Goal: Navigation & Orientation: Find specific page/section

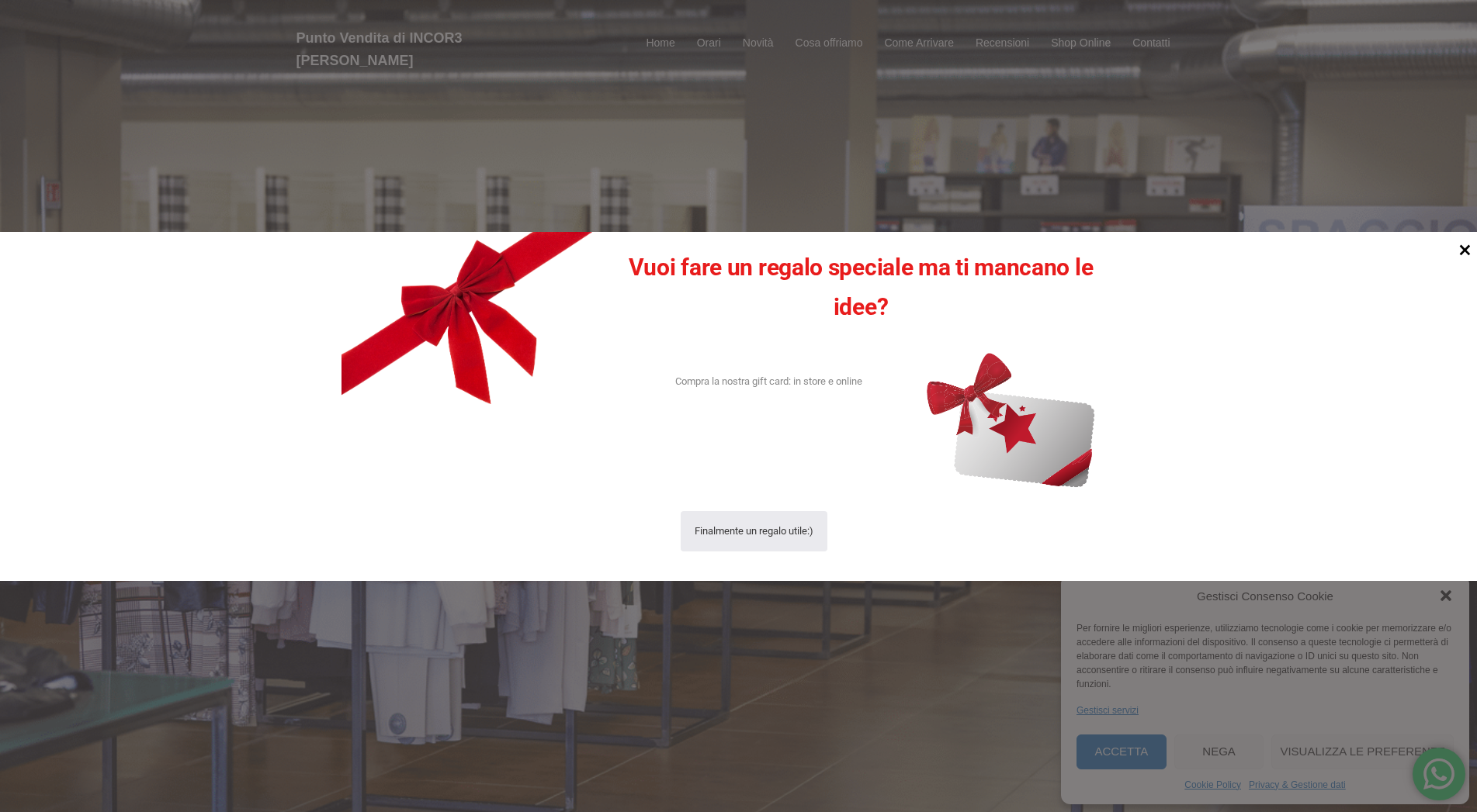
click at [1470, 249] on icon at bounding box center [1465, 250] width 21 height 21
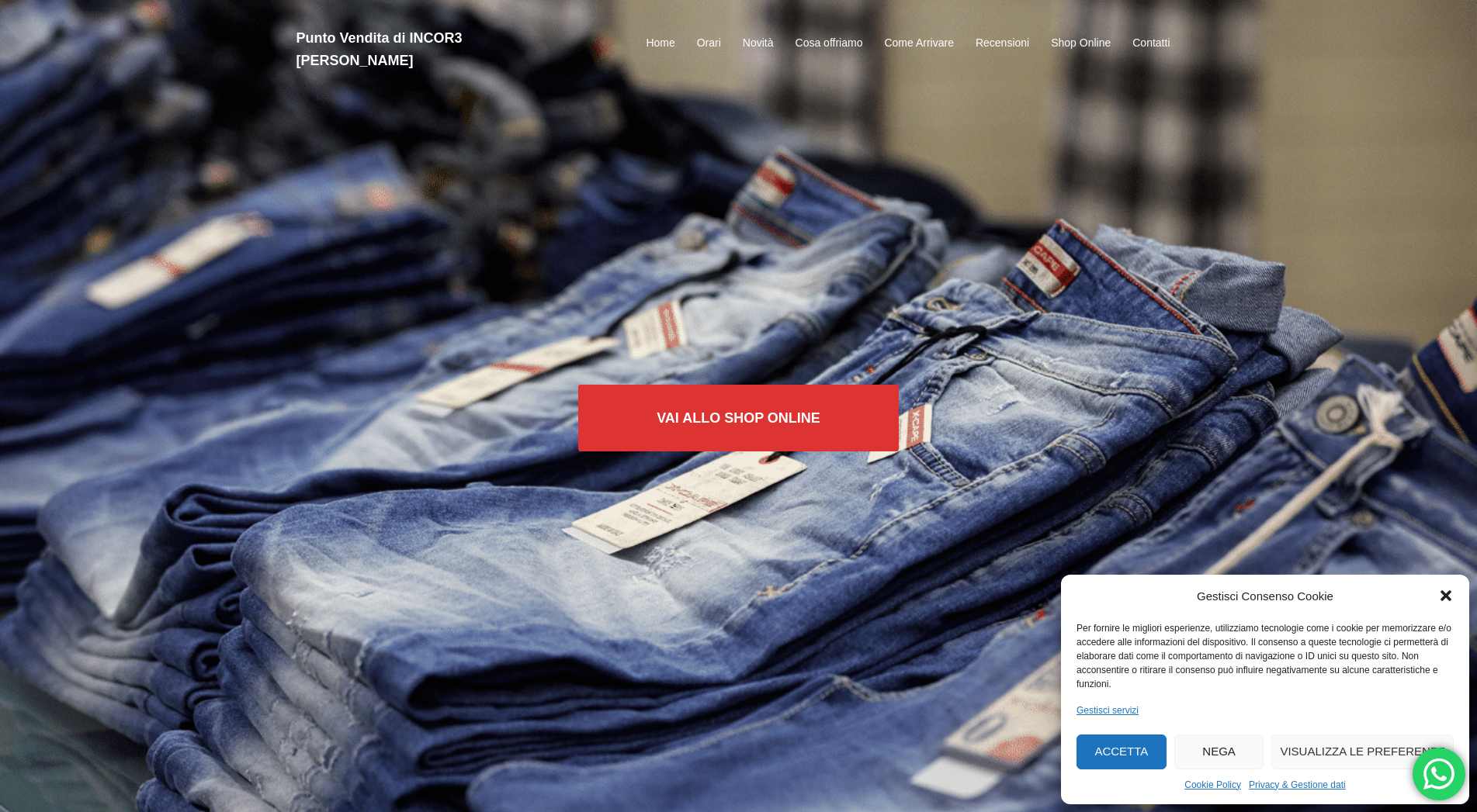
drag, startPoint x: 1445, startPoint y: 595, endPoint x: 1435, endPoint y: 591, distance: 10.8
click at [1445, 594] on icon "Chiudi la finestra di dialogo" at bounding box center [1445, 595] width 11 height 11
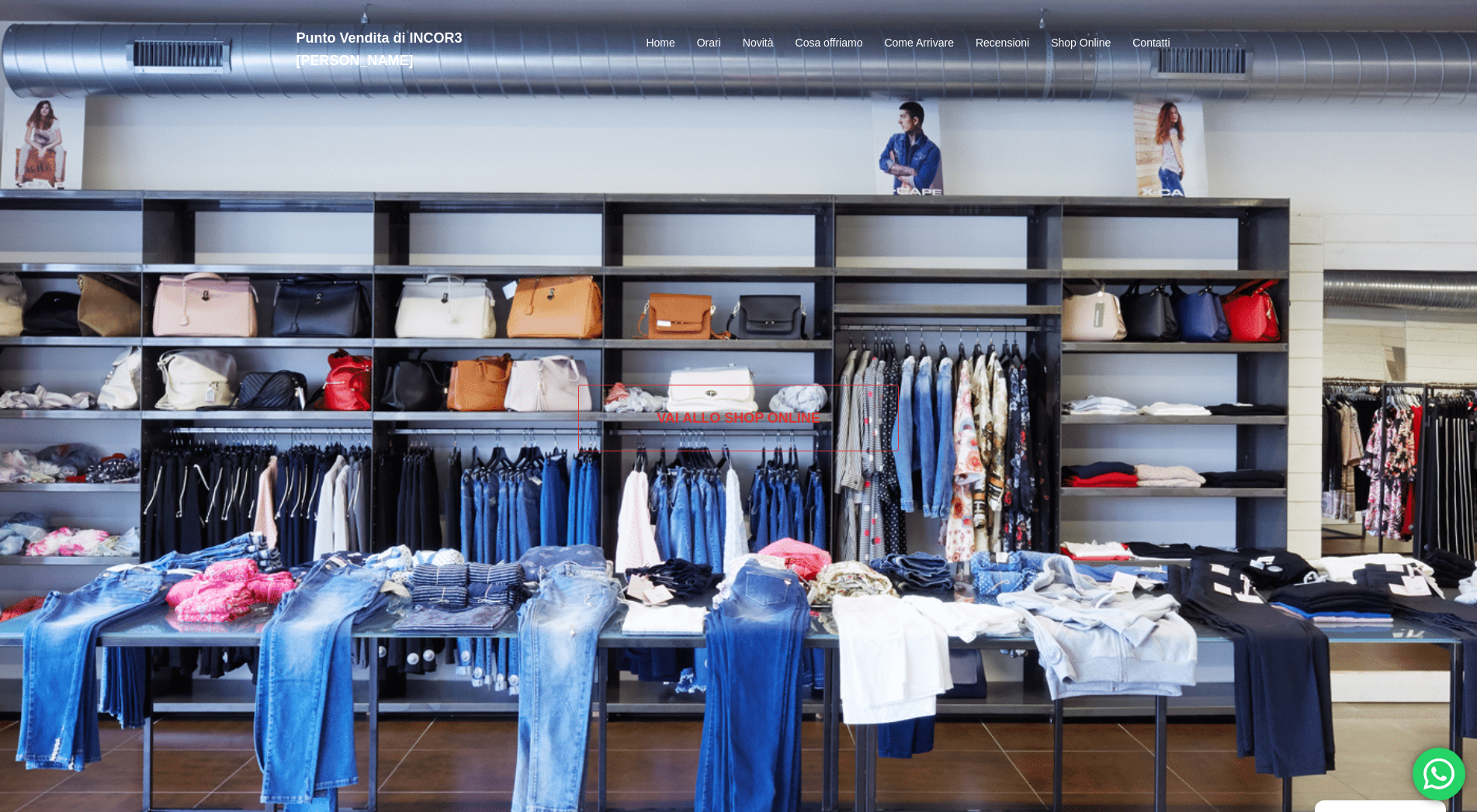
click at [717, 416] on link "Vai allo SHOP ONLINE" at bounding box center [738, 418] width 320 height 67
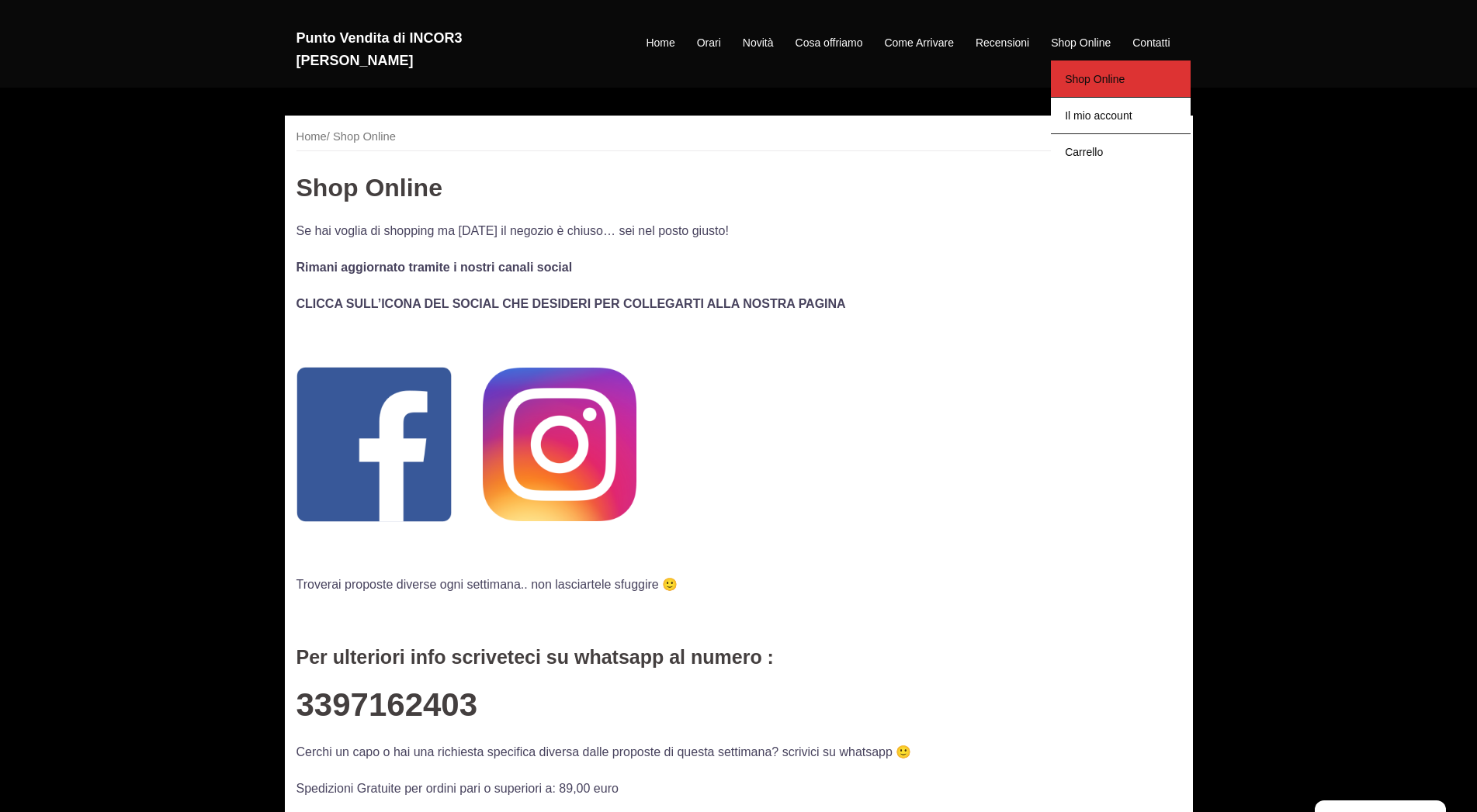
click at [1087, 69] on link "Shop Online" at bounding box center [1120, 78] width 140 height 36
click at [918, 34] on link "Come Arrivare" at bounding box center [918, 43] width 69 height 19
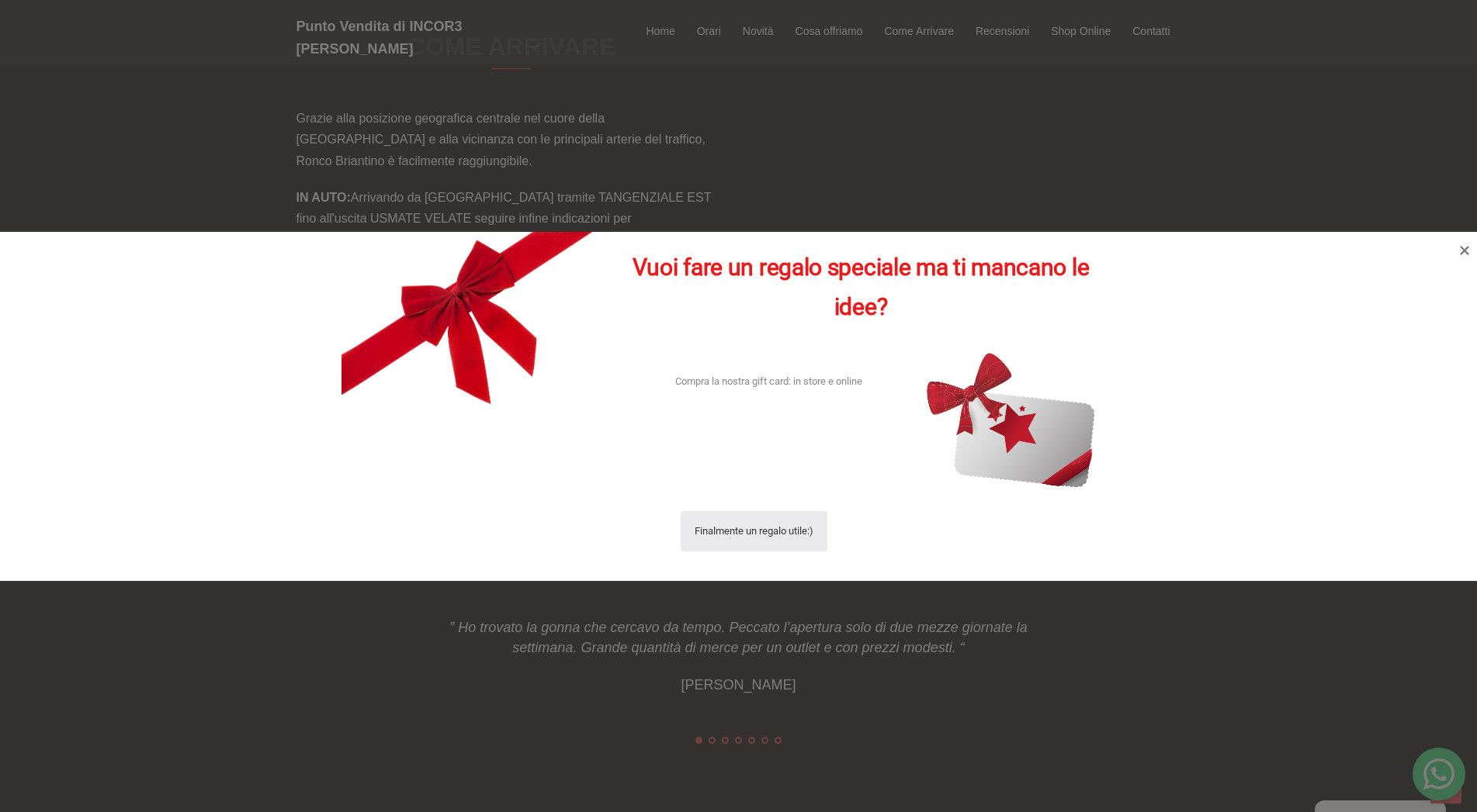
scroll to position [2536, 0]
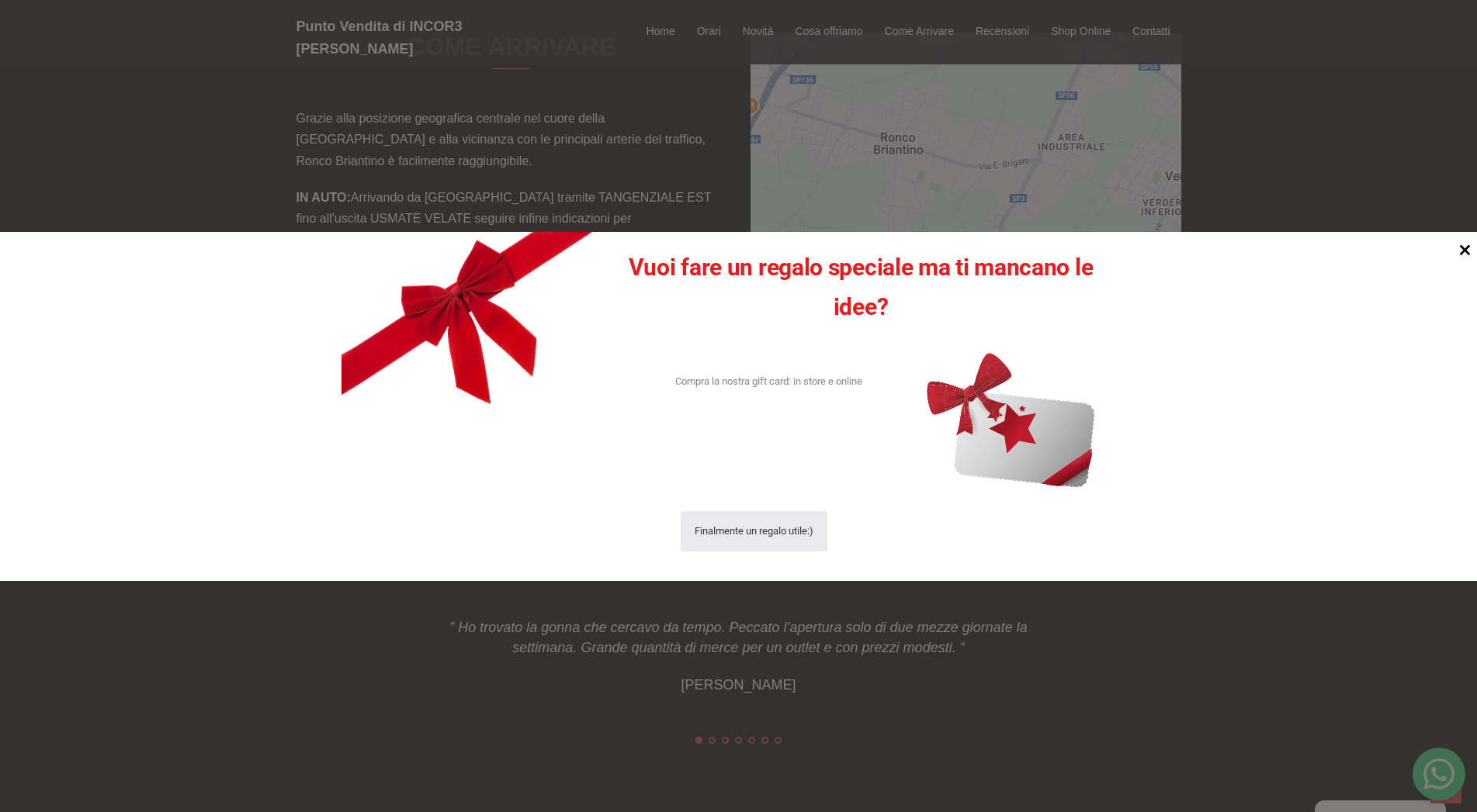
click at [1459, 250] on icon at bounding box center [1465, 250] width 21 height 21
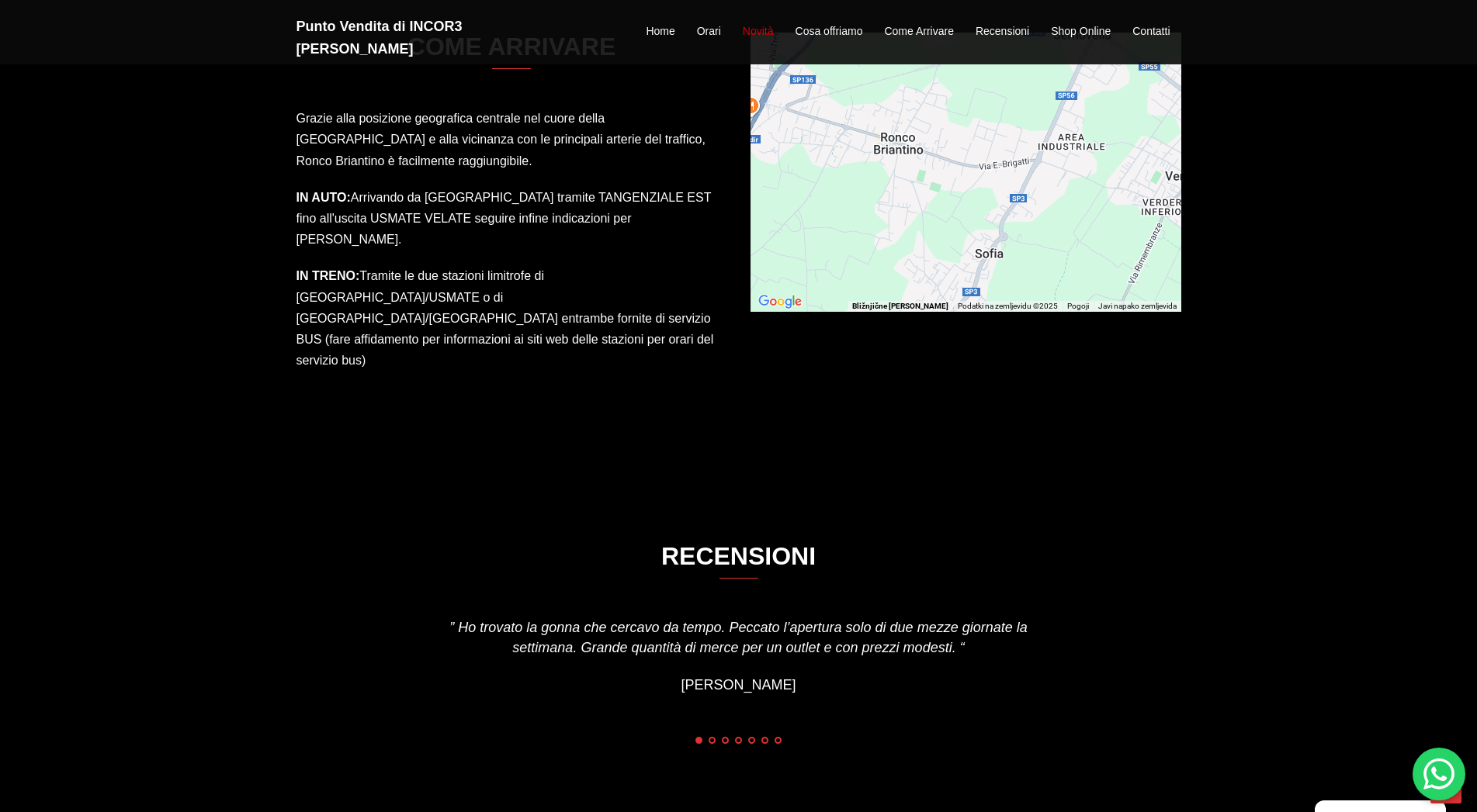
click at [749, 23] on link "Novità" at bounding box center [758, 32] width 31 height 19
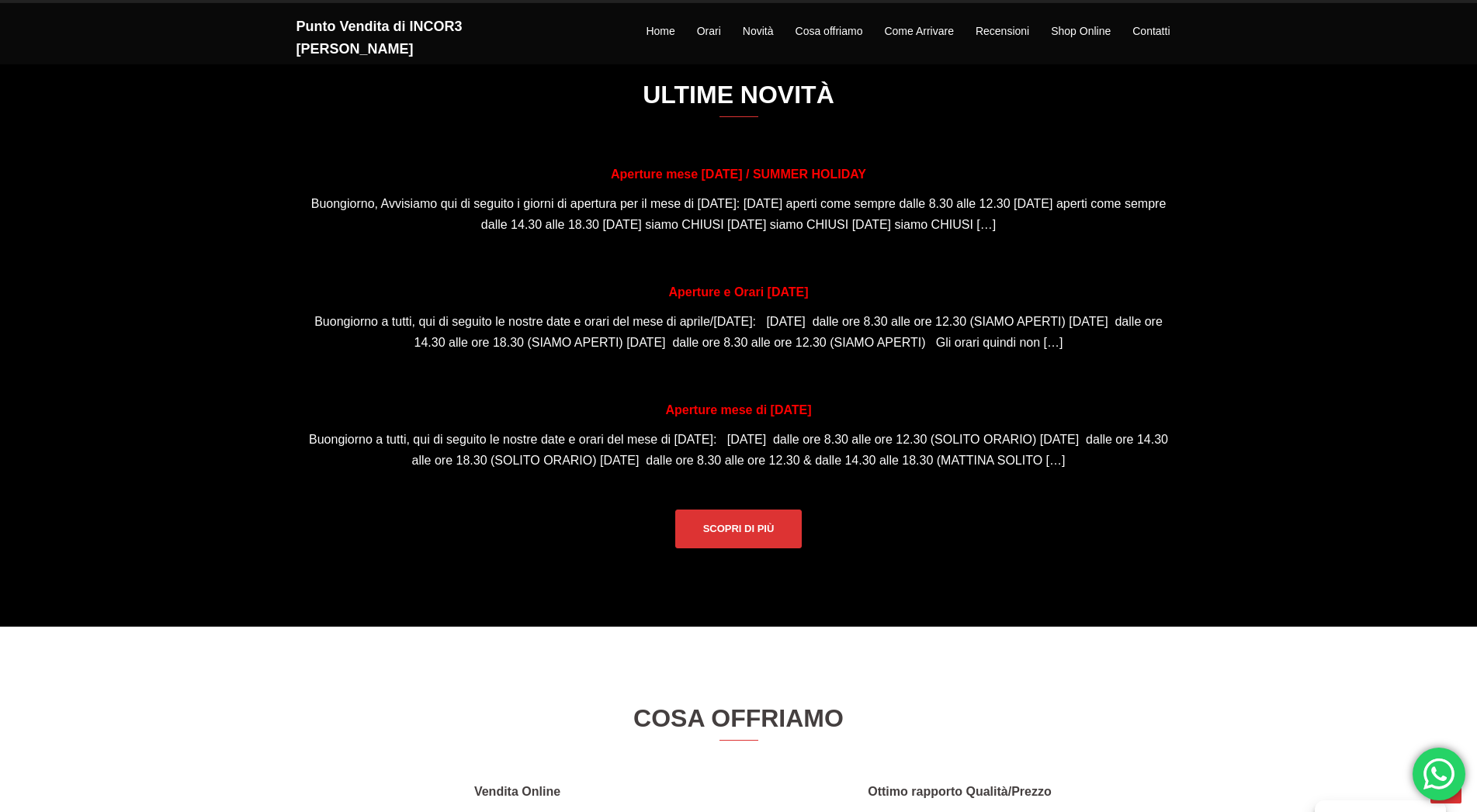
scroll to position [1211, 0]
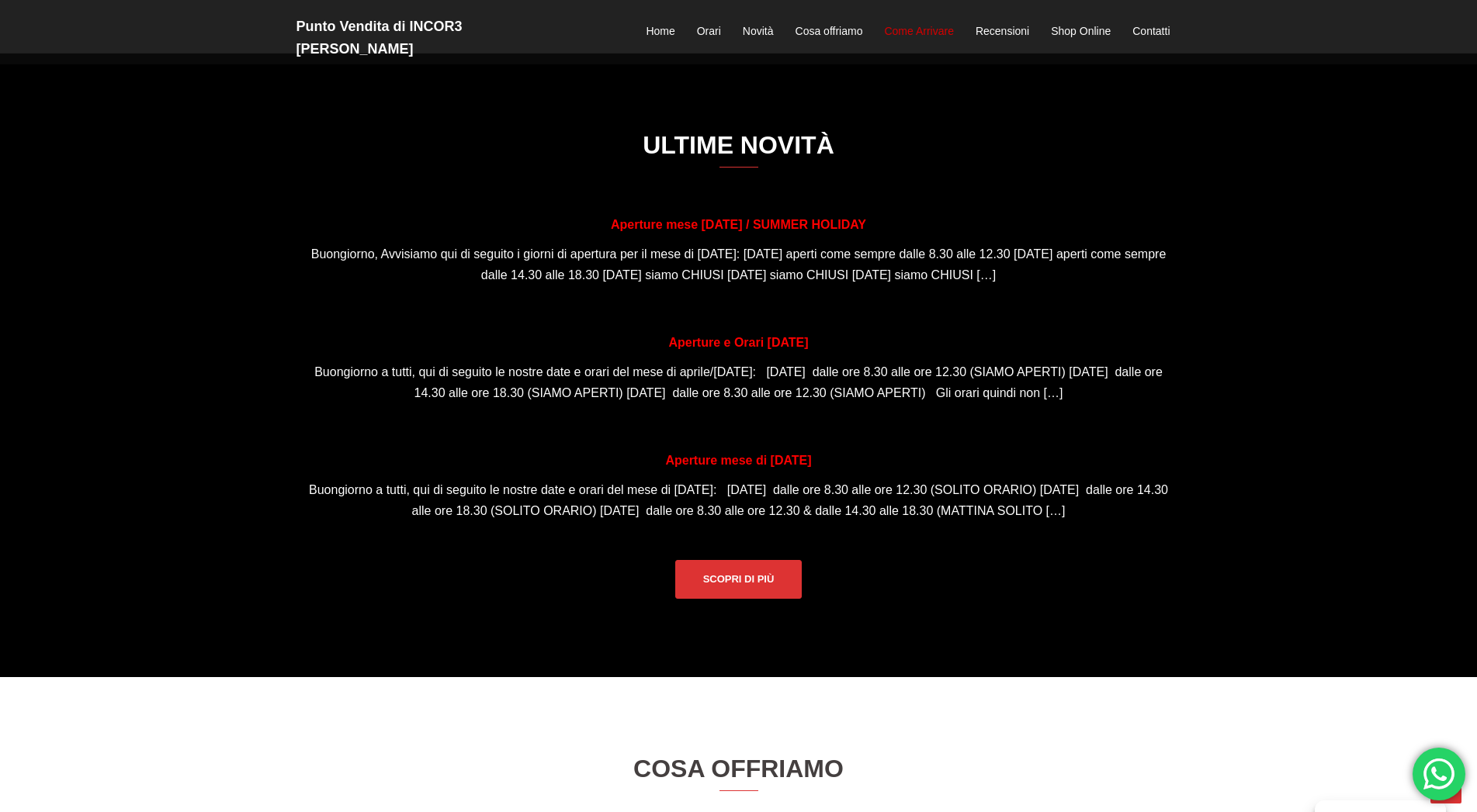
click at [932, 23] on link "Come Arrivare" at bounding box center [918, 32] width 69 height 19
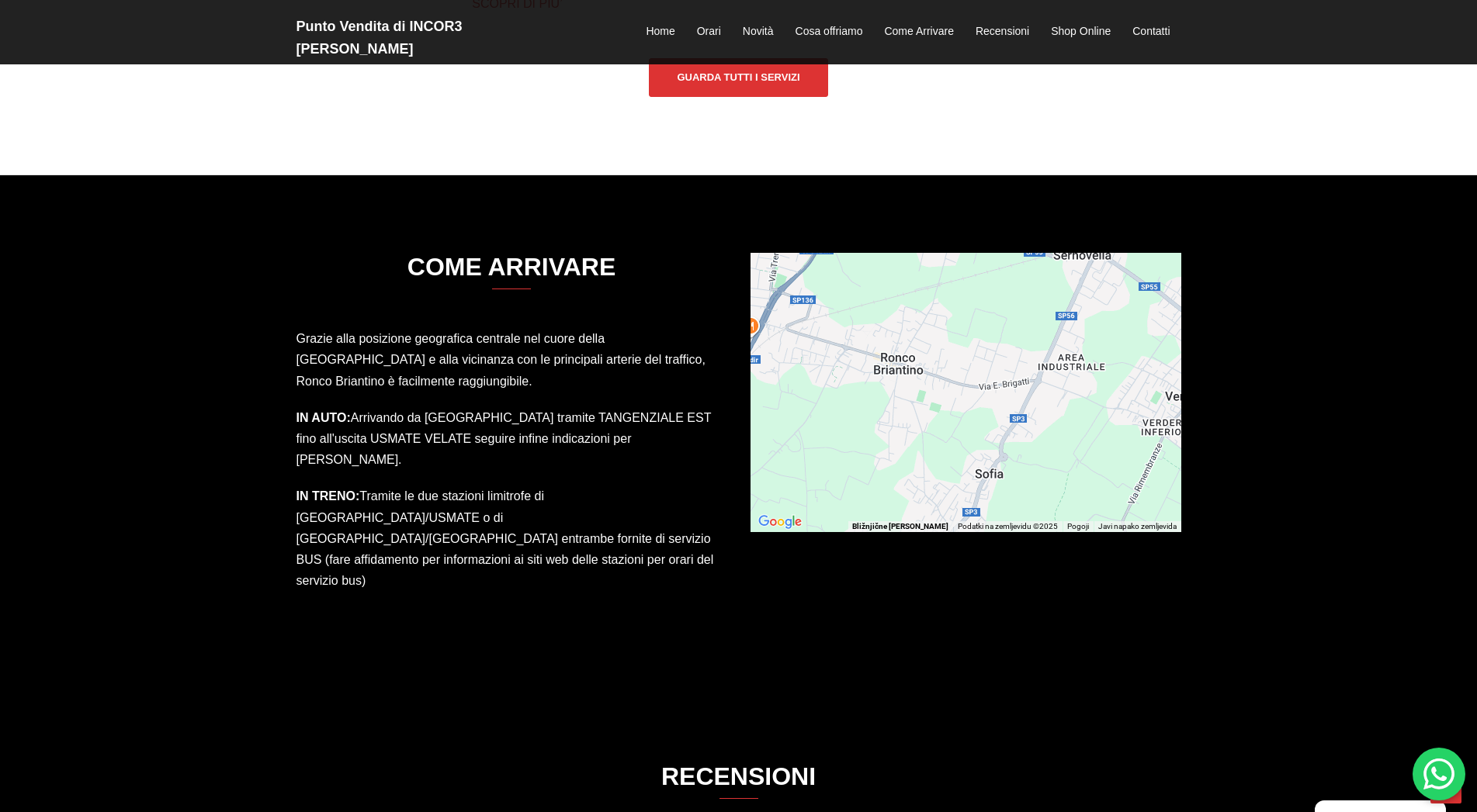
scroll to position [2482, 0]
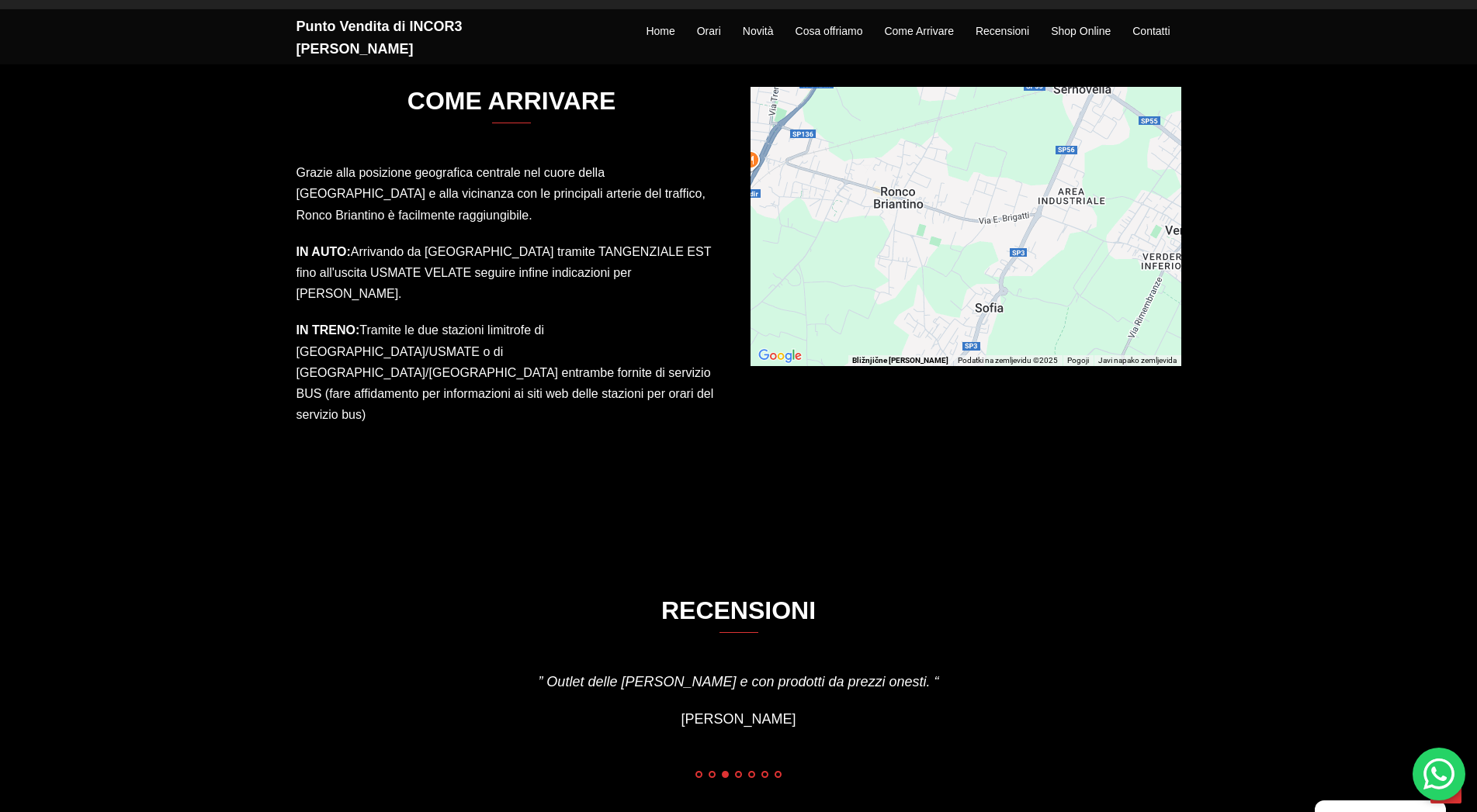
click at [922, 272] on div "Če želite aktivirati vlečenje s tipkovnico, pritisnite Alt + Enter. Ko ste v st…" at bounding box center [965, 227] width 431 height 280
click at [926, 271] on div "Če želite aktivirati vlečenje s tipkovnico, pritisnite Alt + Enter. Ko ste v st…" at bounding box center [965, 227] width 431 height 280
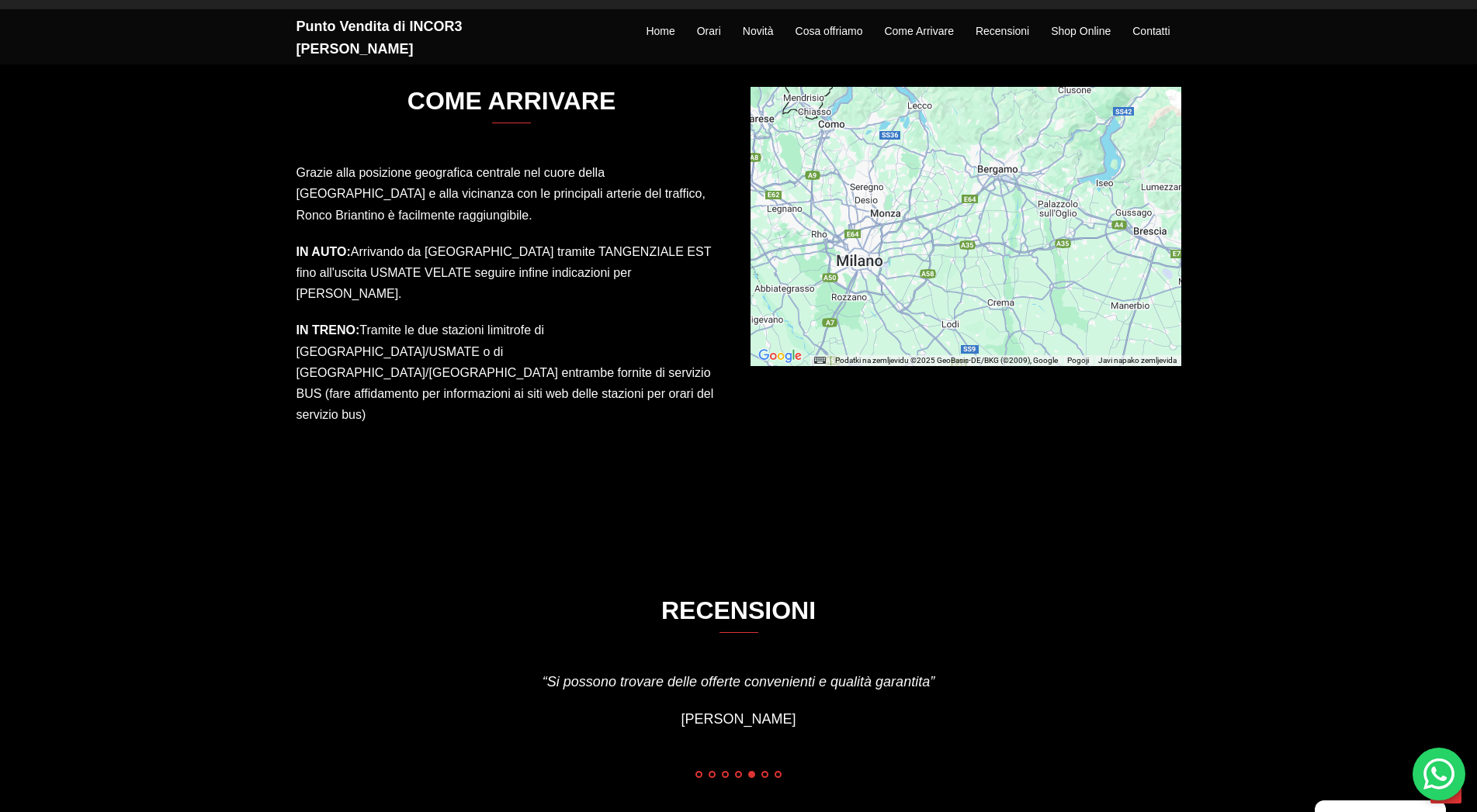
drag, startPoint x: 918, startPoint y: 342, endPoint x: 914, endPoint y: 287, distance: 55.1
click at [914, 287] on div "Če želite aktivirati vlečenje s tipkovnico, pritisnite Alt + Enter. Ko ste v st…" at bounding box center [965, 227] width 431 height 280
click at [414, 25] on h2 "Punto Vendita di INCOR3 [PERSON_NAME]" at bounding box center [437, 38] width 280 height 45
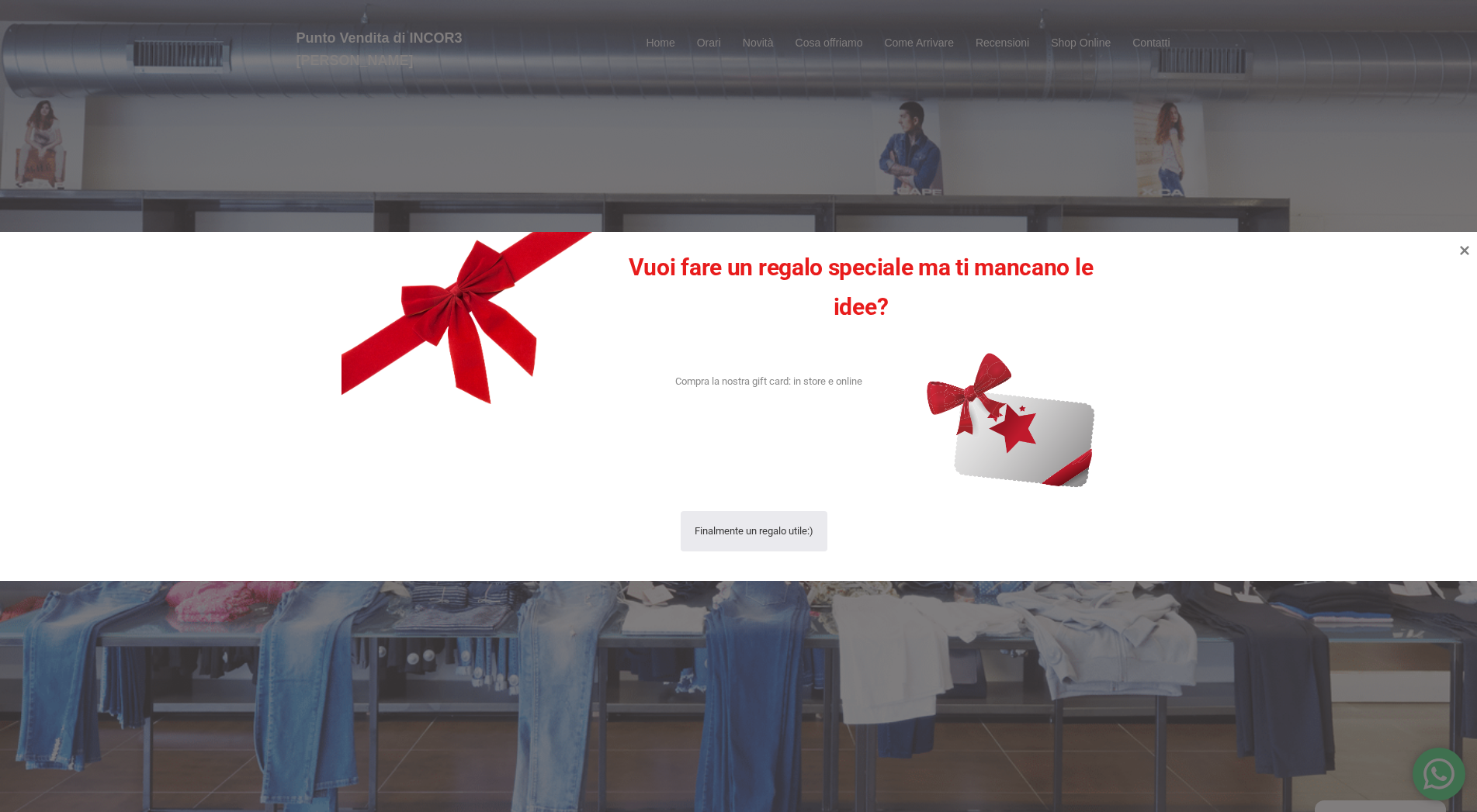
click at [655, 34] on div at bounding box center [738, 406] width 1477 height 812
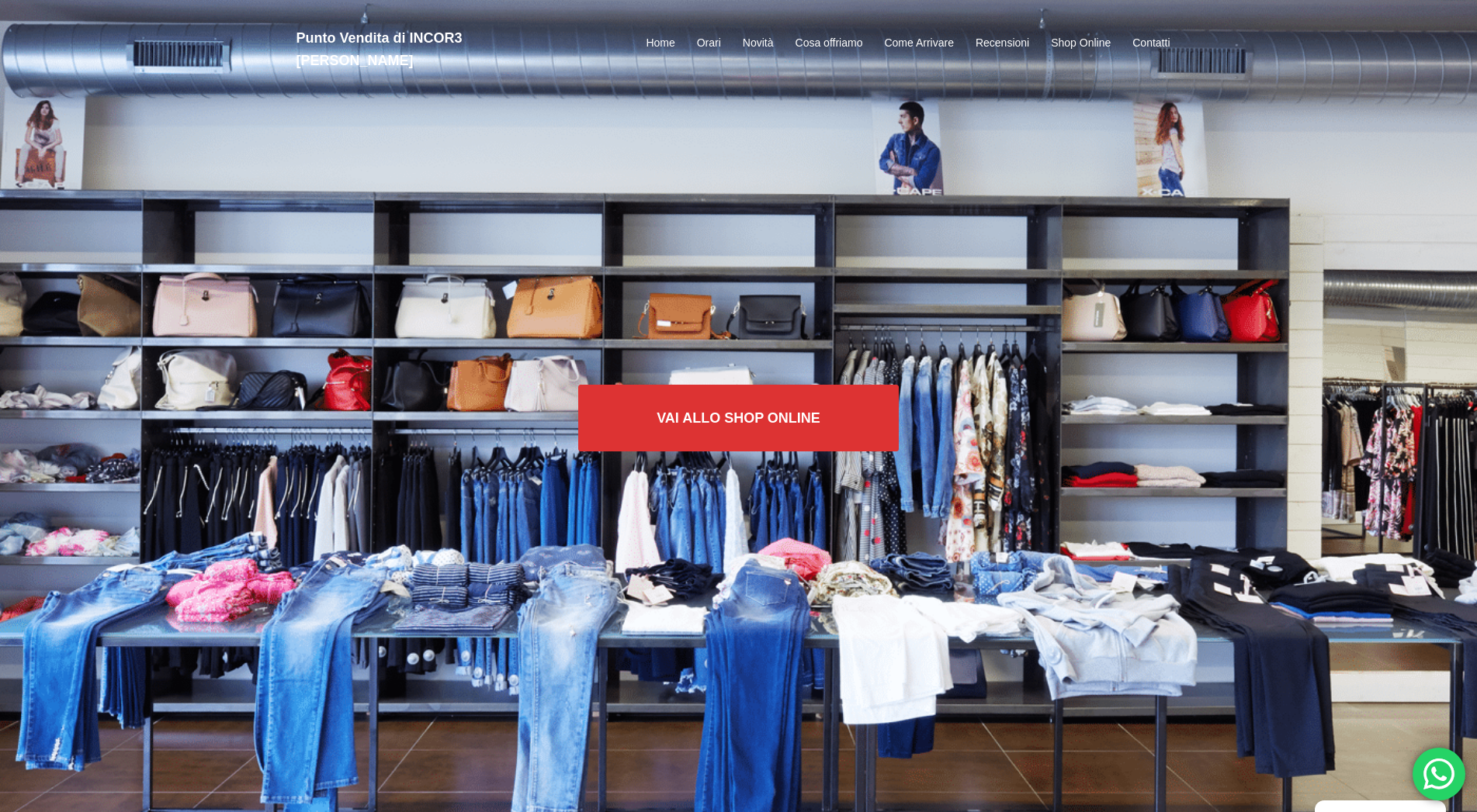
click at [660, 34] on link "Home" at bounding box center [660, 43] width 29 height 19
